Goal: Transaction & Acquisition: Subscribe to service/newsletter

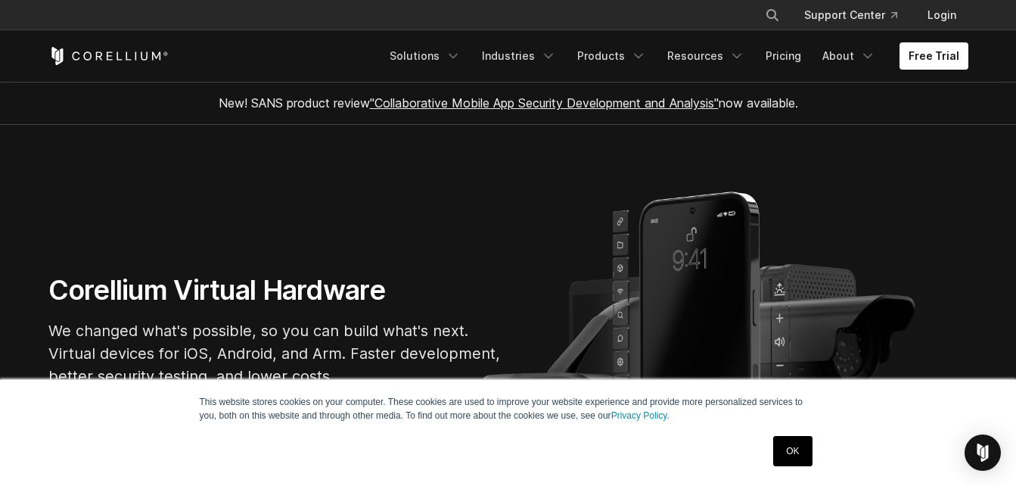
click at [943, 54] on link "Free Trial" at bounding box center [934, 55] width 69 height 27
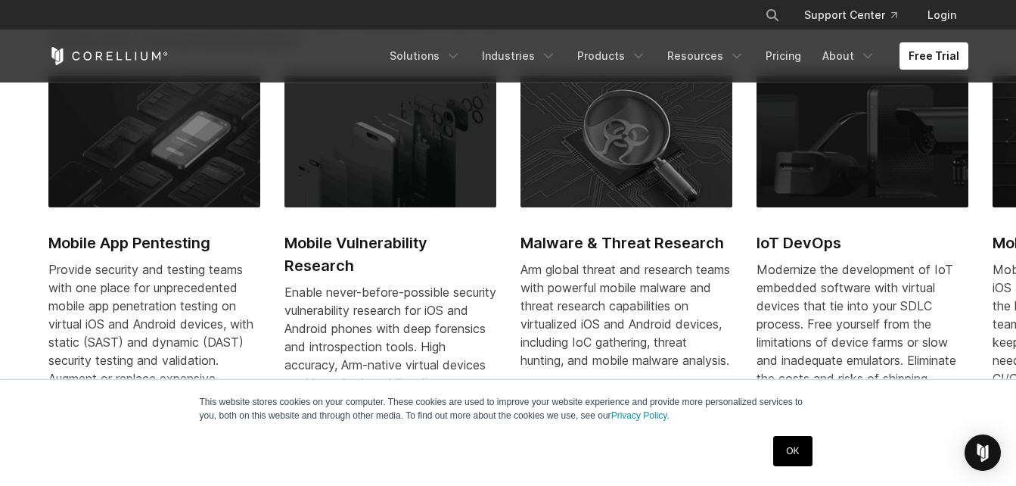
scroll to position [670, 0]
